Goal: Obtain resource: Download file/media

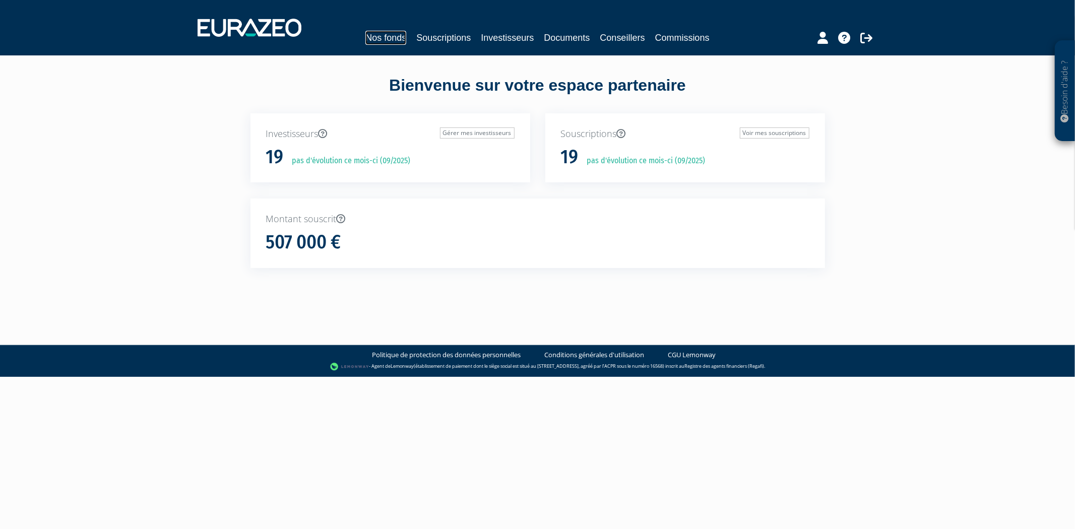
click at [402, 42] on link "Nos fonds" at bounding box center [385, 38] width 41 height 14
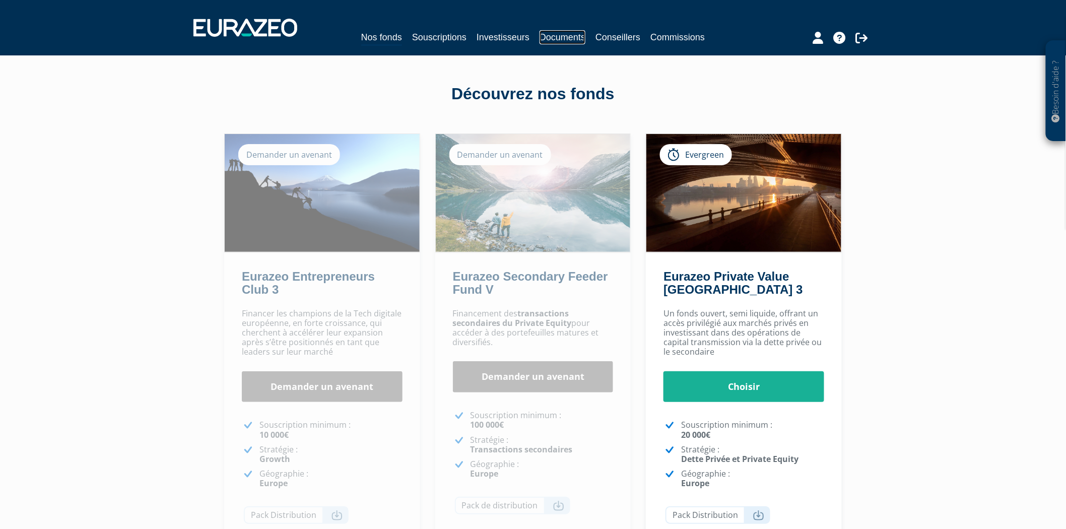
click at [560, 33] on link "Documents" at bounding box center [563, 37] width 46 height 14
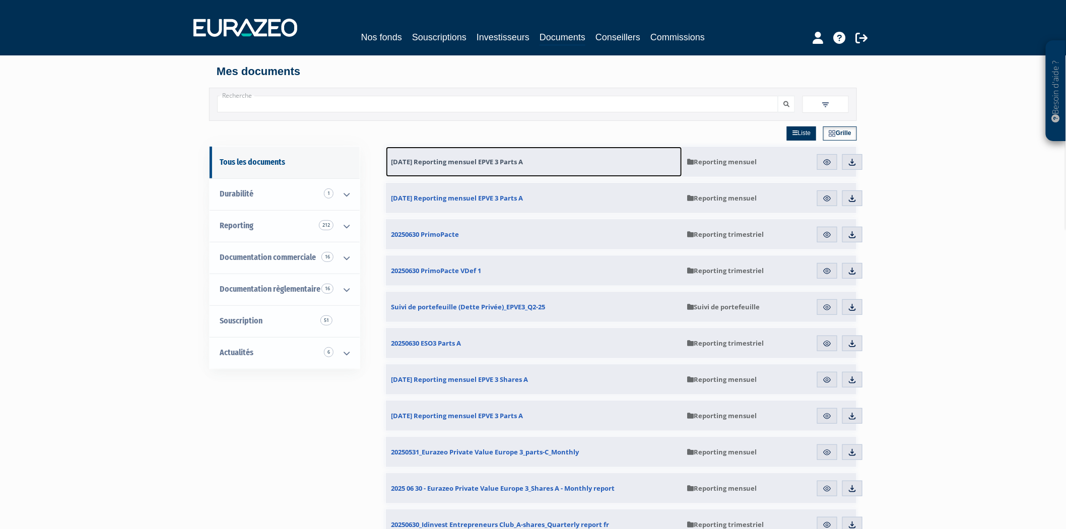
click at [514, 159] on span "31.07.2025 Reporting mensuel EPVE 3 Parts A" at bounding box center [457, 161] width 132 height 9
